Goal: Check status: Check status

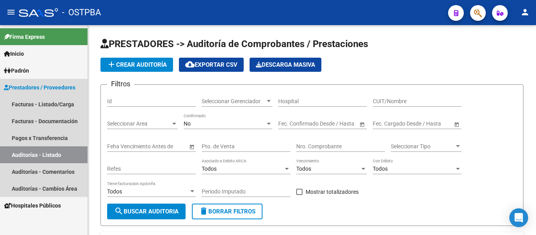
click at [46, 88] on span "Prestadores / Proveedores" at bounding box center [39, 87] width 71 height 9
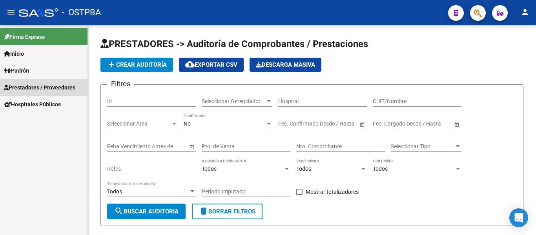
click at [38, 91] on span "Prestadores / Proveedores" at bounding box center [39, 87] width 71 height 9
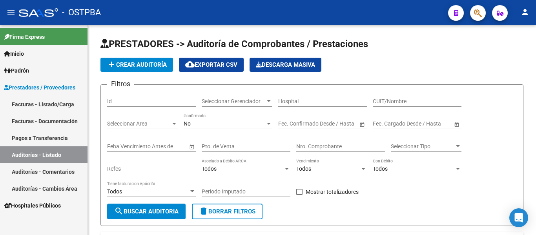
click at [40, 102] on link "Facturas - Listado/Carga" at bounding box center [43, 104] width 87 height 17
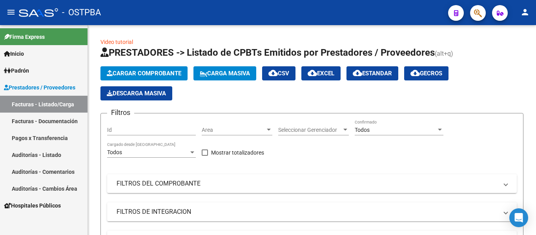
click at [45, 117] on link "Facturas - Documentación" at bounding box center [43, 121] width 87 height 17
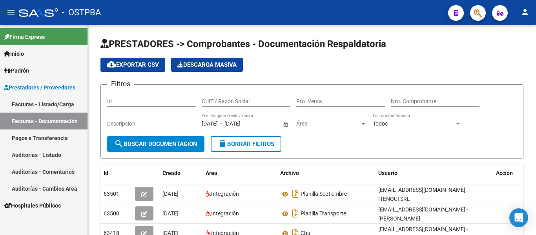
click at [47, 153] on link "Auditorías - Listado" at bounding box center [43, 154] width 87 height 17
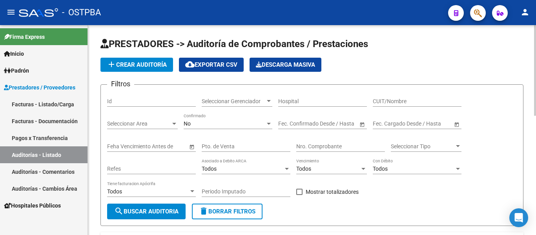
click at [253, 94] on div "Seleccionar Gerenciador Seleccionar Gerenciador" at bounding box center [237, 99] width 71 height 16
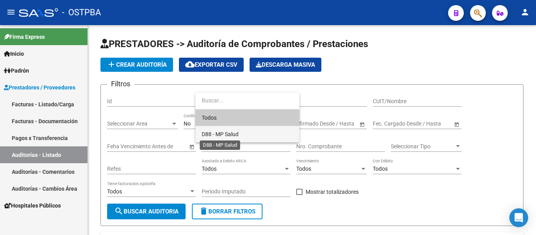
click at [217, 134] on span "D88 - MP Salud" at bounding box center [220, 134] width 37 height 6
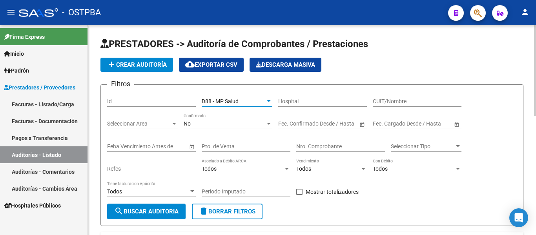
click at [208, 124] on div "No" at bounding box center [225, 123] width 82 height 7
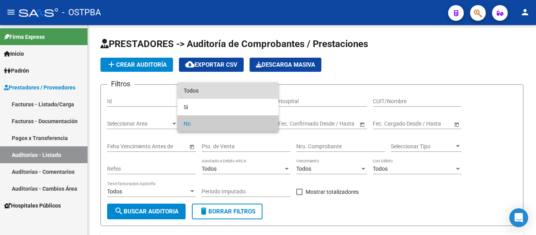
drag, startPoint x: 194, startPoint y: 90, endPoint x: 193, endPoint y: 122, distance: 32.2
click at [194, 90] on span "Todos" at bounding box center [228, 90] width 89 height 16
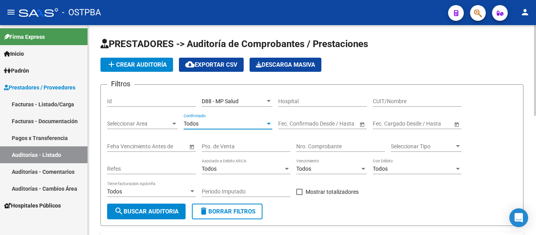
click at [167, 208] on button "search Buscar Auditoria" at bounding box center [146, 212] width 78 height 16
